Goal: Task Accomplishment & Management: Manage account settings

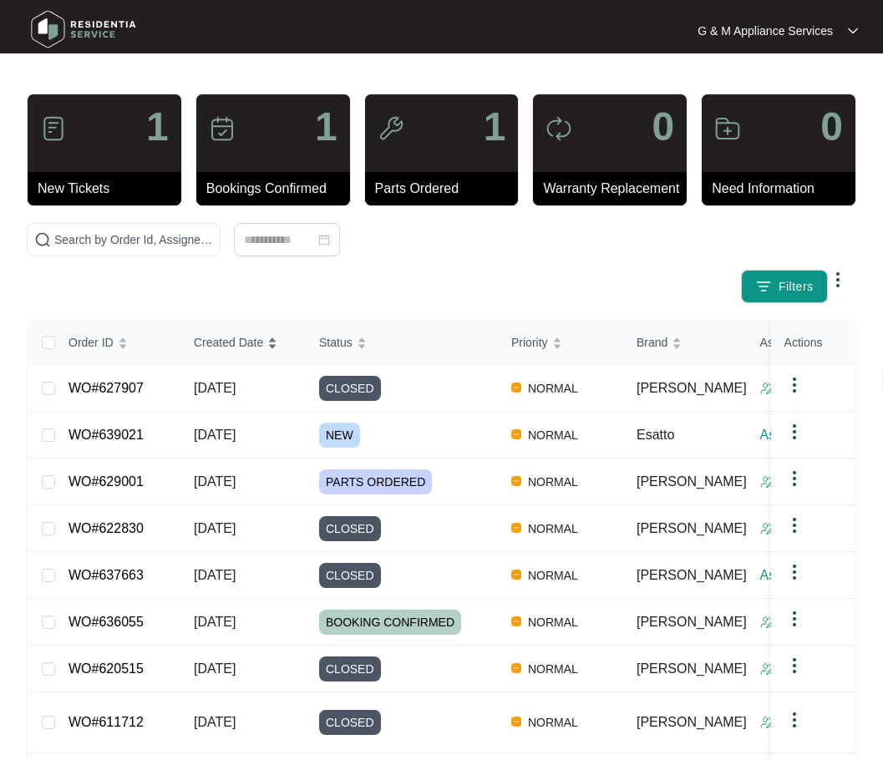
click at [231, 341] on span "Created Date" at bounding box center [228, 342] width 69 height 18
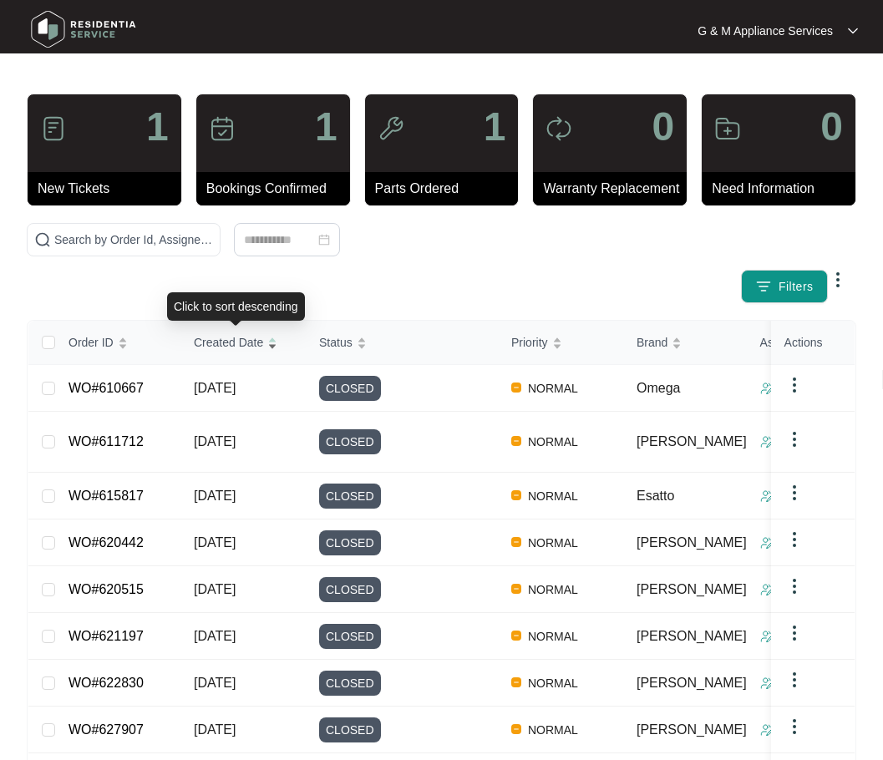
click at [231, 339] on span "Created Date" at bounding box center [228, 342] width 69 height 18
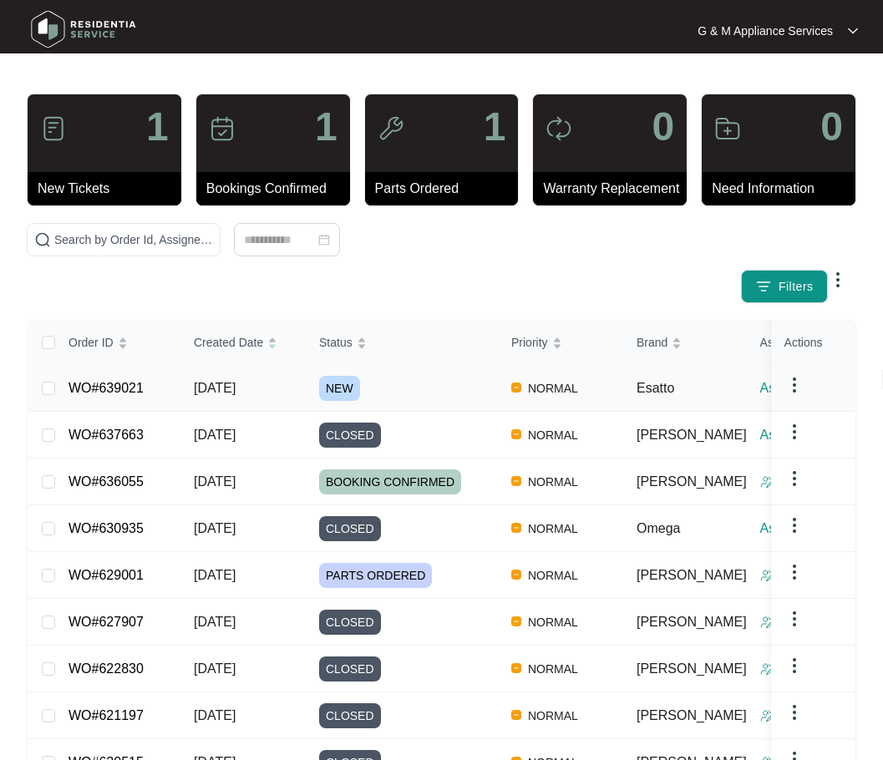
click at [343, 387] on span "NEW" at bounding box center [339, 388] width 41 height 25
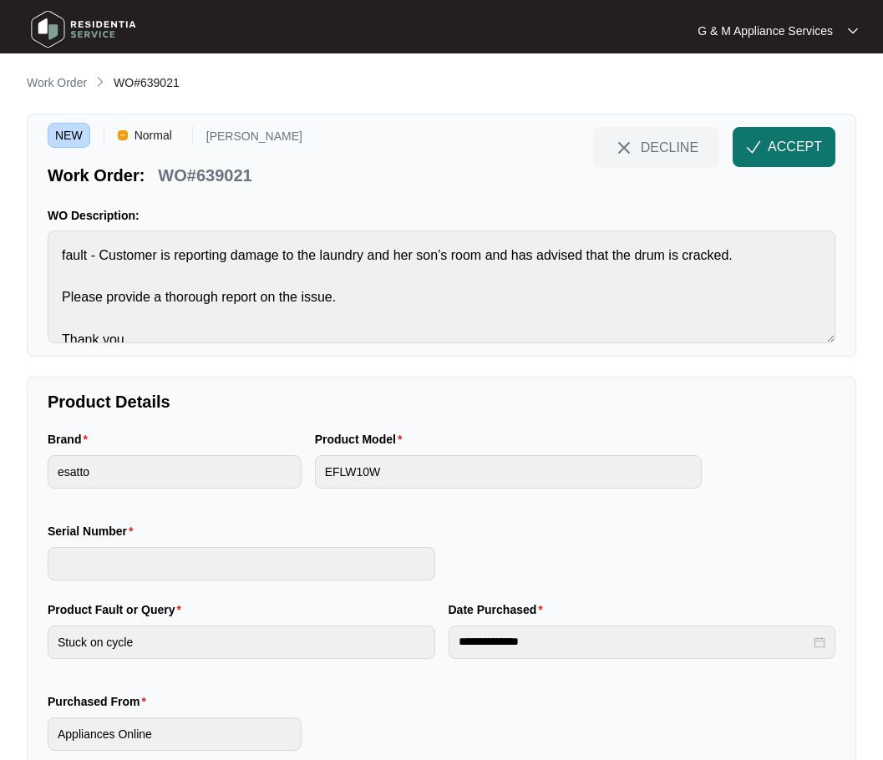
click at [765, 149] on button "ACCEPT" at bounding box center [784, 147] width 103 height 40
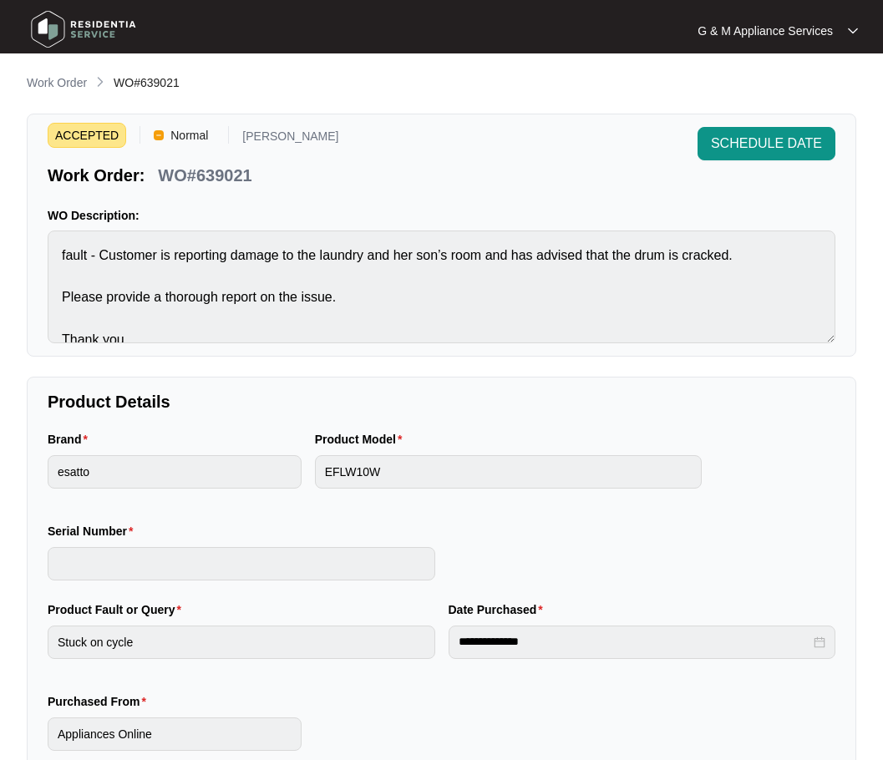
click at [177, 180] on p "WO#639021" at bounding box center [205, 175] width 94 height 23
click at [178, 180] on p "WO#639021" at bounding box center [205, 175] width 94 height 23
copy div "WO#639021 SCHEDULE DATE"
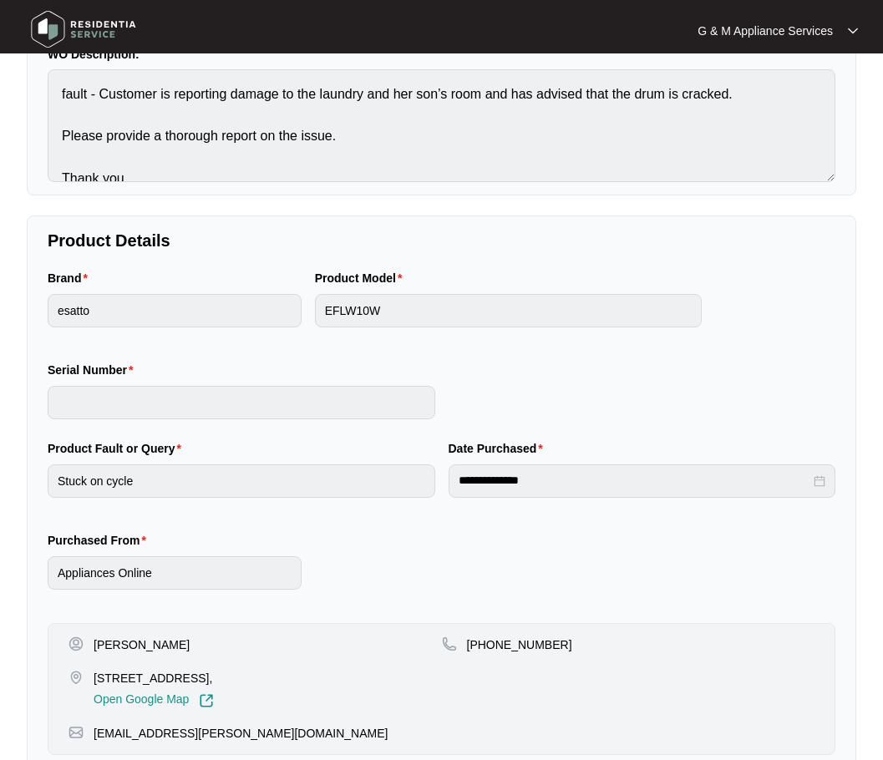
scroll to position [167, 0]
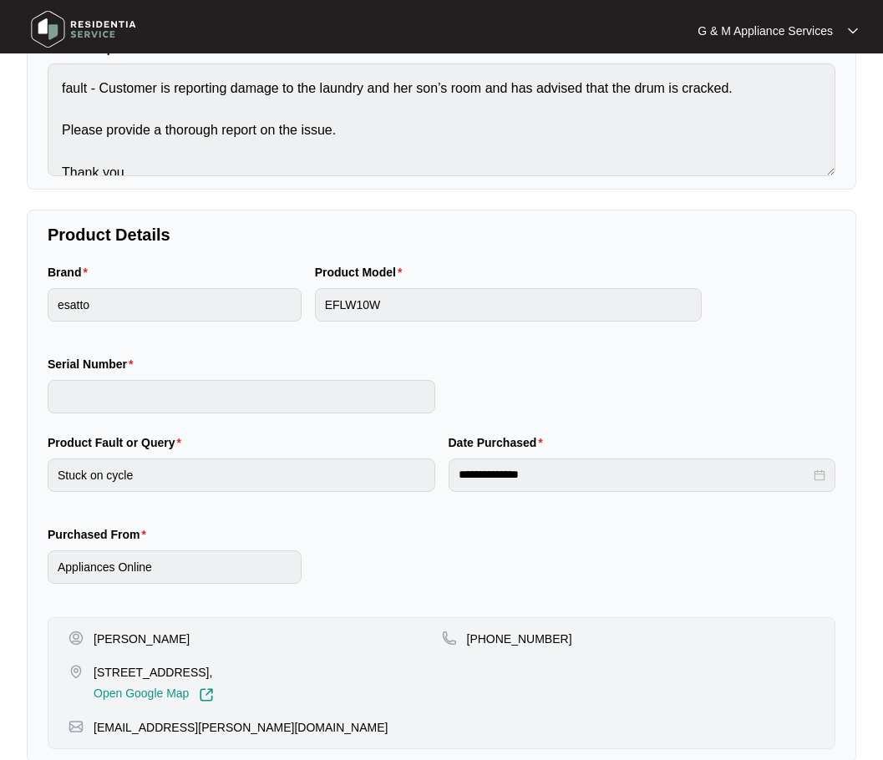
click at [96, 641] on p "[PERSON_NAME]" at bounding box center [142, 639] width 96 height 17
click at [96, 640] on p "[PERSON_NAME]" at bounding box center [142, 639] width 96 height 17
copy p "[PERSON_NAME]"
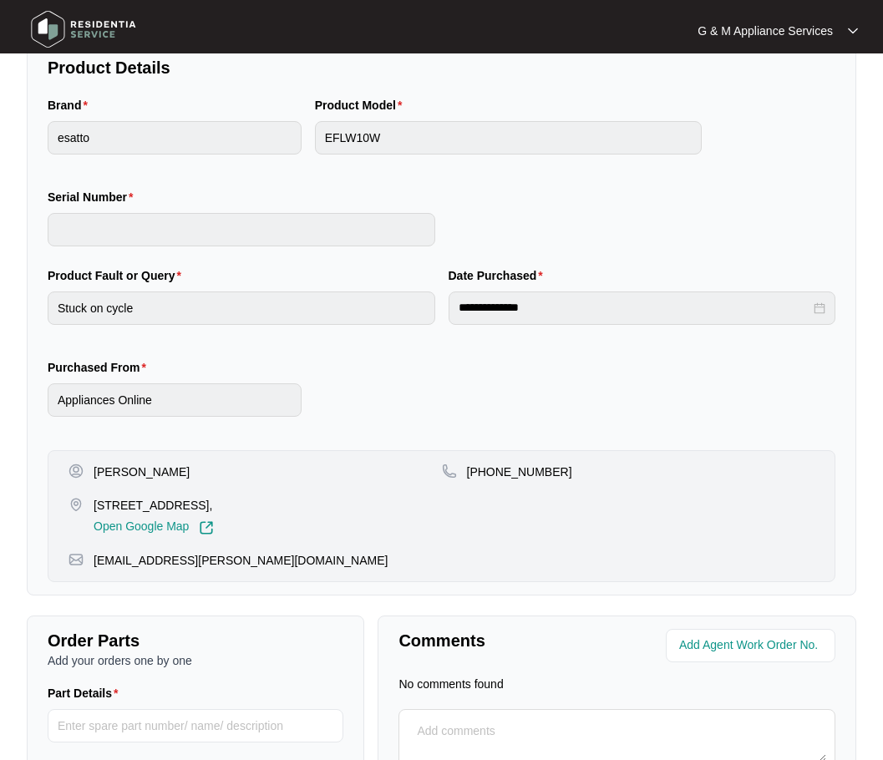
click at [537, 473] on p "[PHONE_NUMBER]" at bounding box center [519, 472] width 105 height 17
drag, startPoint x: 546, startPoint y: 471, endPoint x: 517, endPoint y: 470, distance: 29.3
click at [489, 470] on div "[PHONE_NUMBER]" at bounding box center [628, 472] width 373 height 17
copy p "439710933"
click at [146, 506] on p "[STREET_ADDRESS]," at bounding box center [154, 505] width 120 height 17
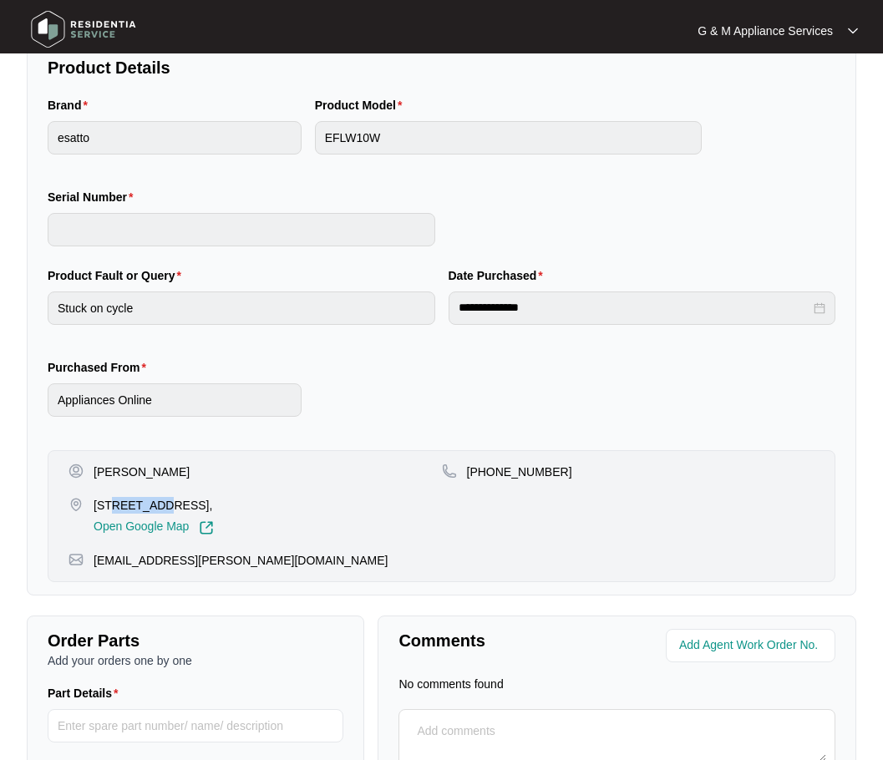
click at [146, 506] on p "[STREET_ADDRESS]," at bounding box center [154, 505] width 120 height 17
copy p "[STREET_ADDRESS],"
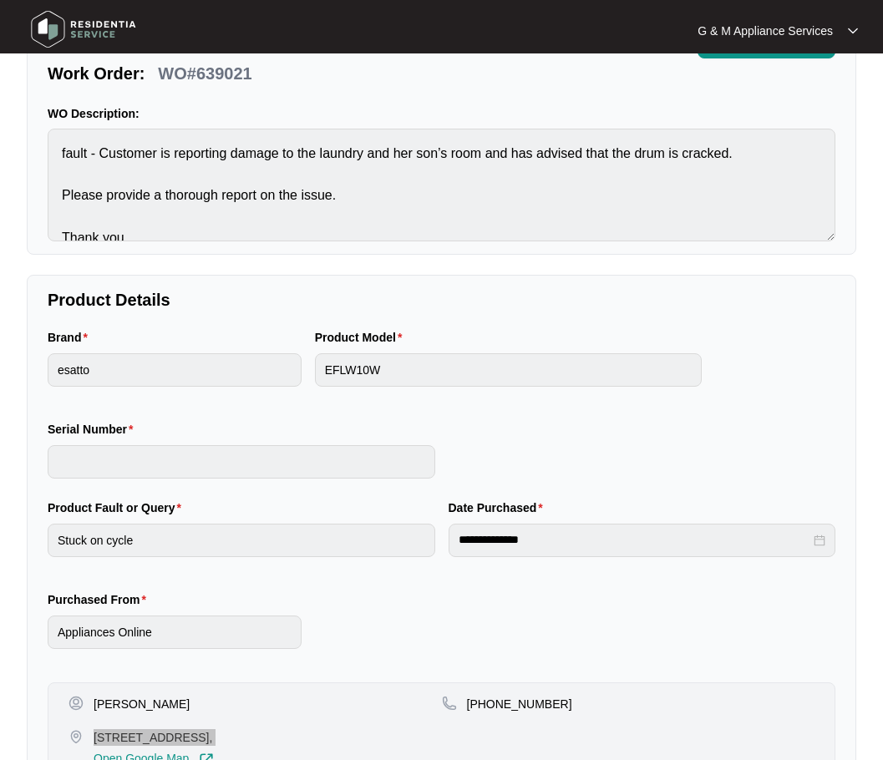
scroll to position [84, 0]
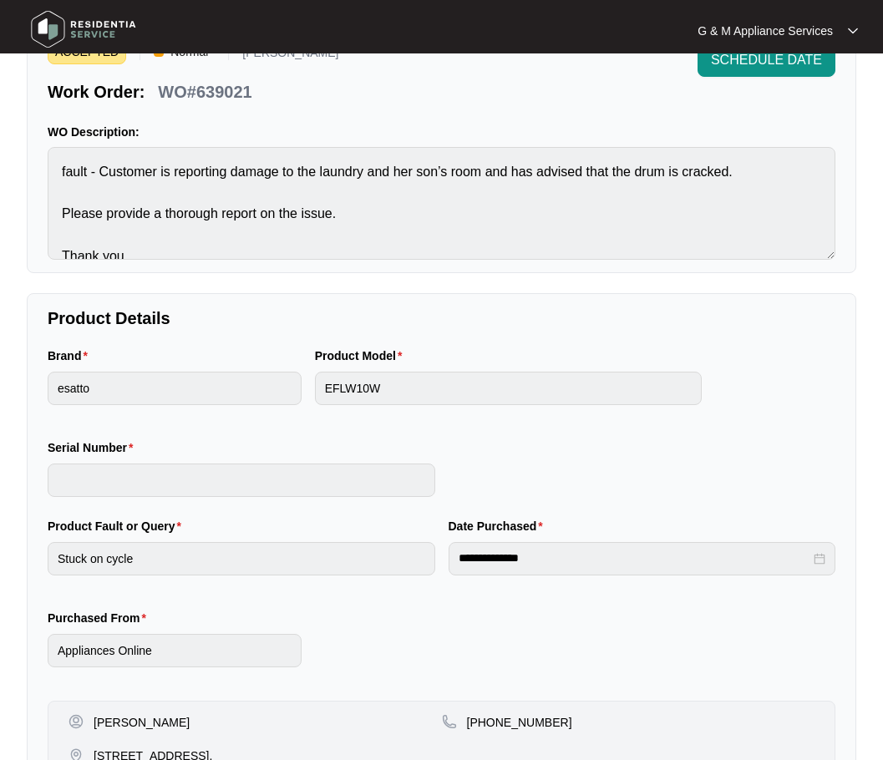
click at [226, 98] on p "WO#639021" at bounding box center [205, 91] width 94 height 23
copy div "WO#639021 SCHEDULE DATE"
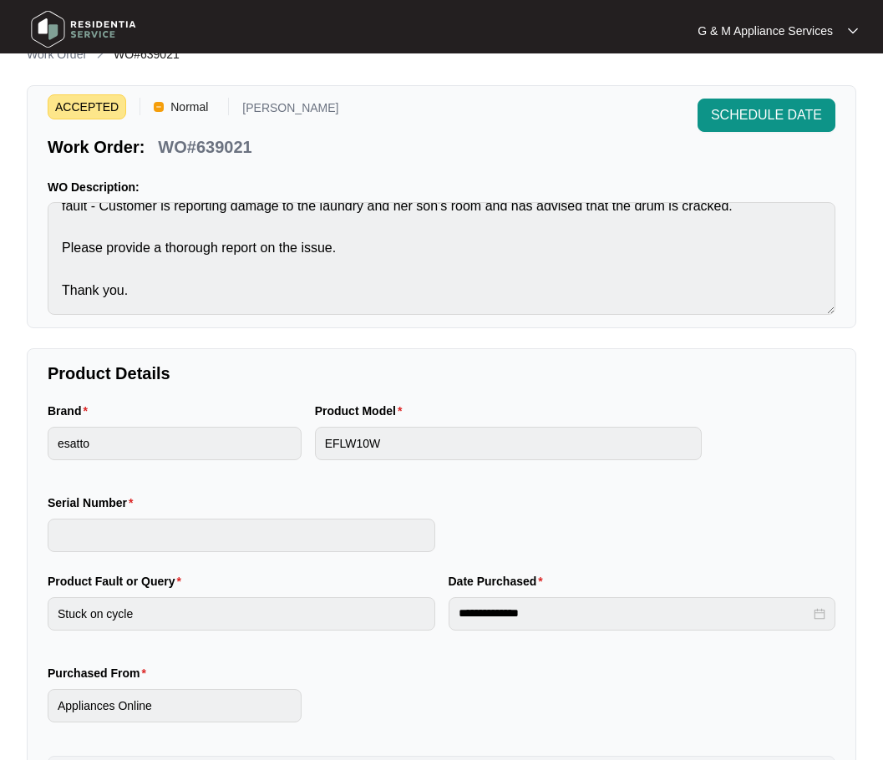
scroll to position [0, 0]
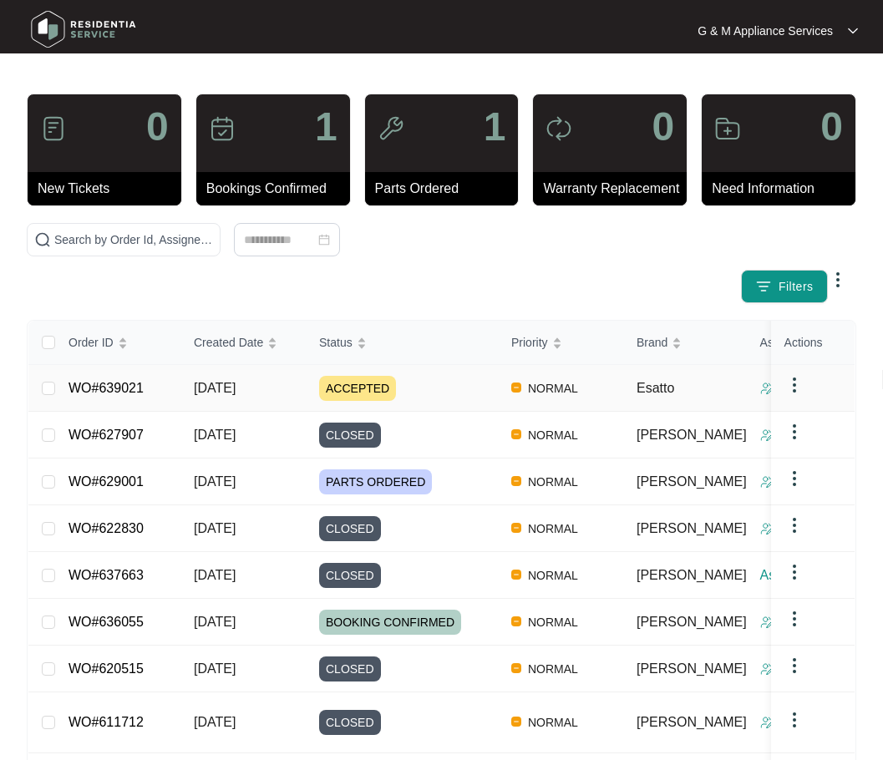
click at [230, 391] on div "Order ID Created Date Status Priority Brand Assignee Model Customer Name Purcha…" at bounding box center [441, 604] width 826 height 567
click at [342, 383] on span "ACCEPTED" at bounding box center [357, 388] width 77 height 25
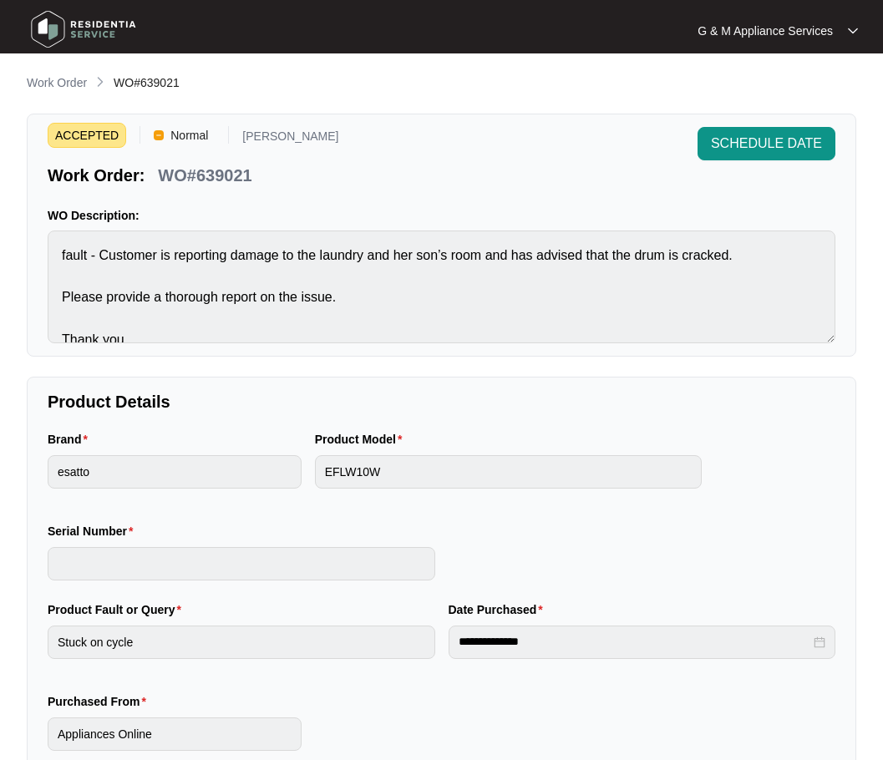
click at [265, 614] on div "Product Fault or Query" at bounding box center [242, 613] width 388 height 25
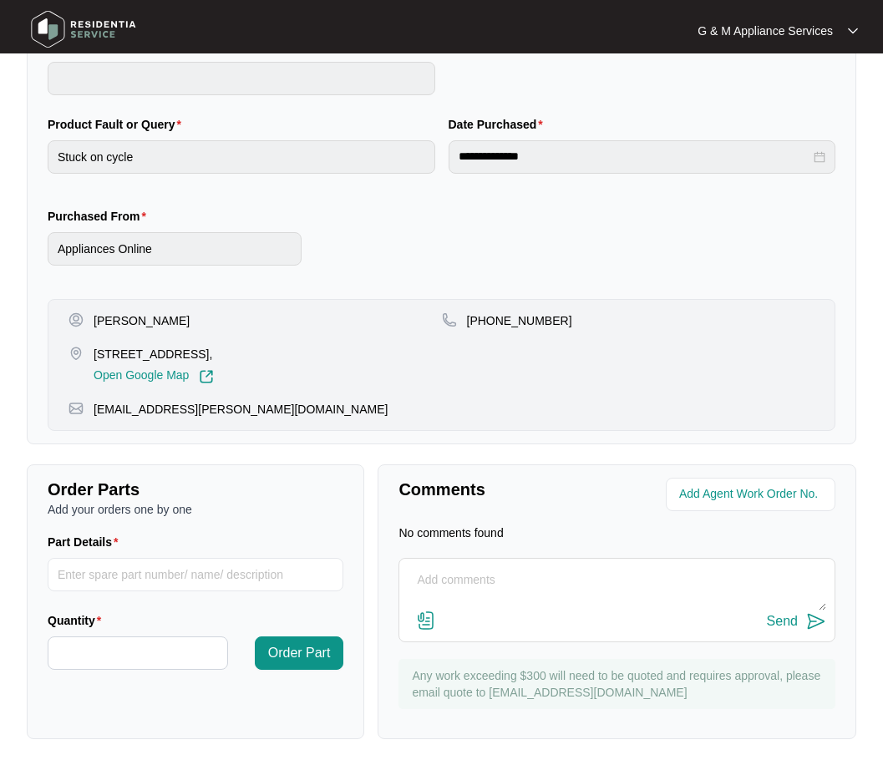
scroll to position [492, 0]
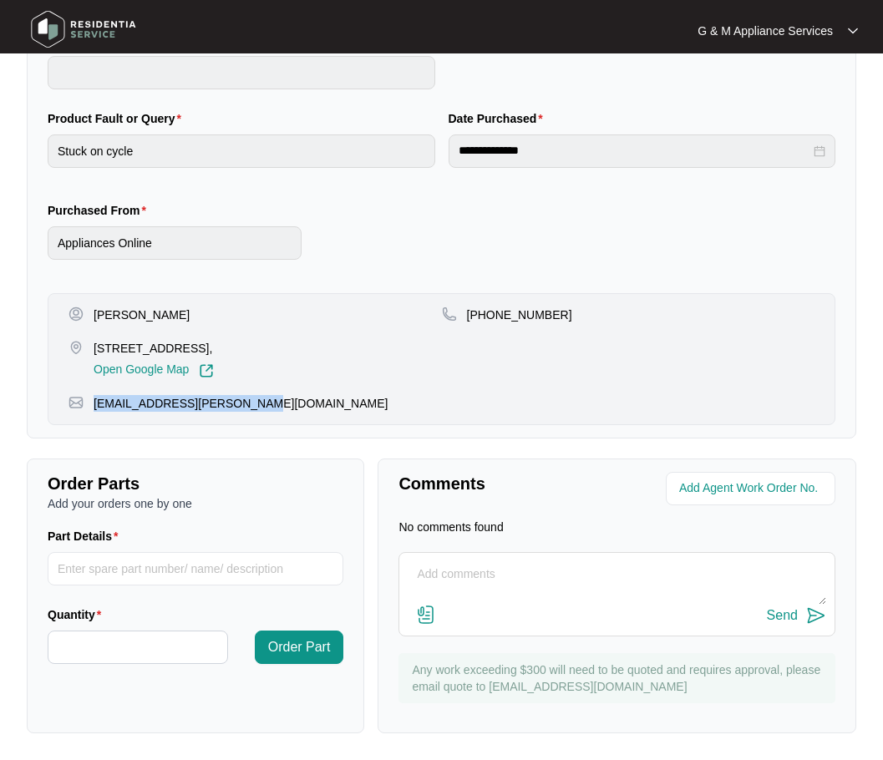
drag, startPoint x: 231, startPoint y: 404, endPoint x: 95, endPoint y: 404, distance: 136.2
click at [94, 404] on div "[EMAIL_ADDRESS][PERSON_NAME][DOMAIN_NAME]" at bounding box center [442, 403] width 746 height 17
copy p "[EMAIL_ADDRESS][PERSON_NAME][DOMAIN_NAME]"
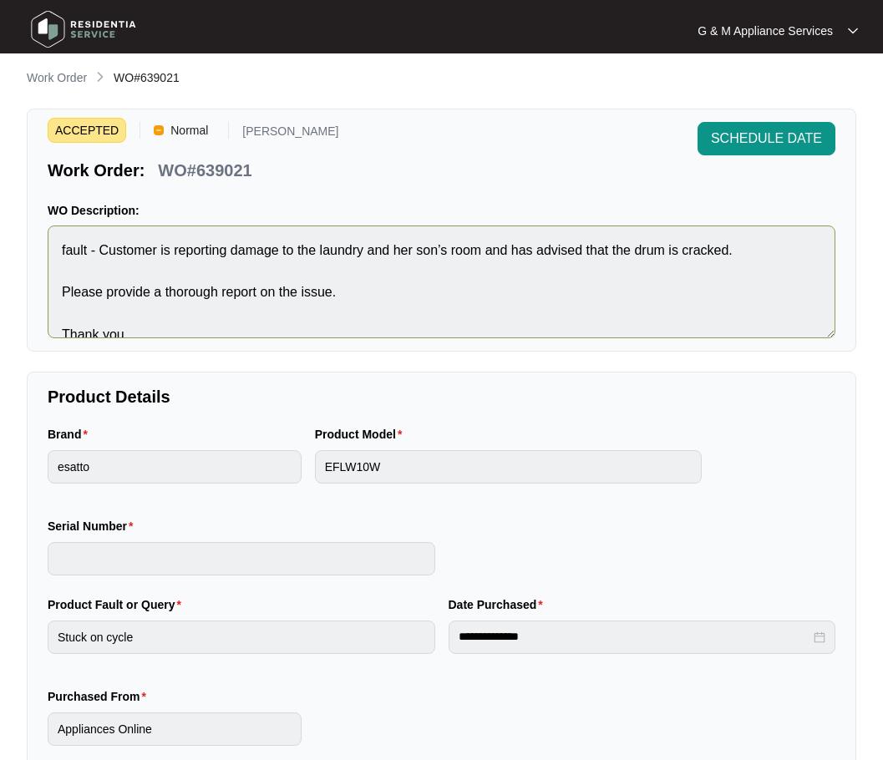
scroll to position [0, 0]
